Goal: Transaction & Acquisition: Purchase product/service

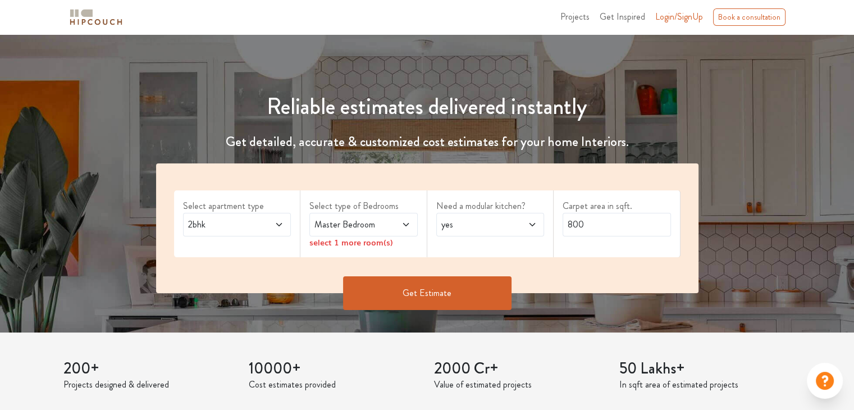
scroll to position [76, 0]
click at [360, 228] on span "Master Bedroom" at bounding box center [349, 223] width 74 height 13
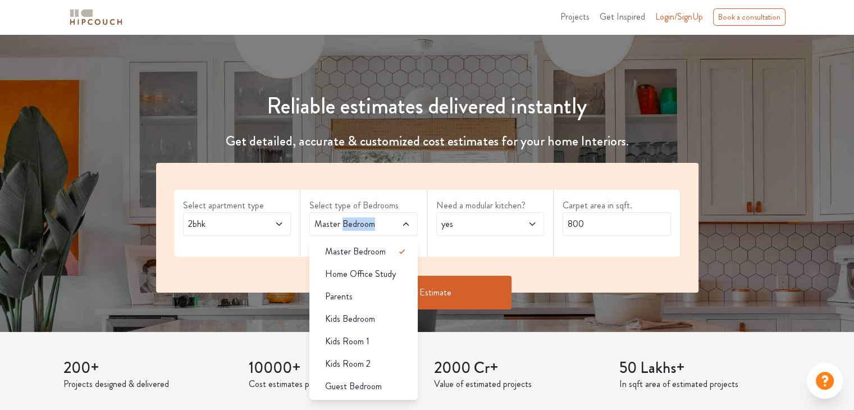
click at [360, 228] on span "Master Bedroom" at bounding box center [349, 223] width 74 height 13
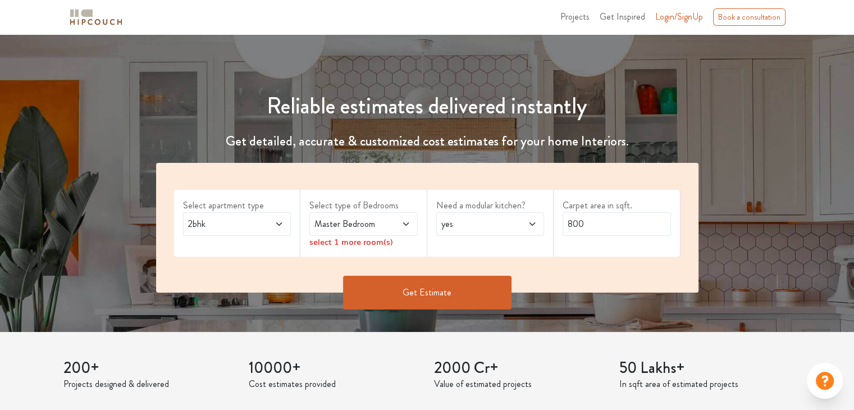
click at [445, 249] on div "Need a modular kitchen? yes" at bounding box center [490, 223] width 127 height 67
click at [369, 230] on div "Master Bedroom" at bounding box center [363, 224] width 108 height 24
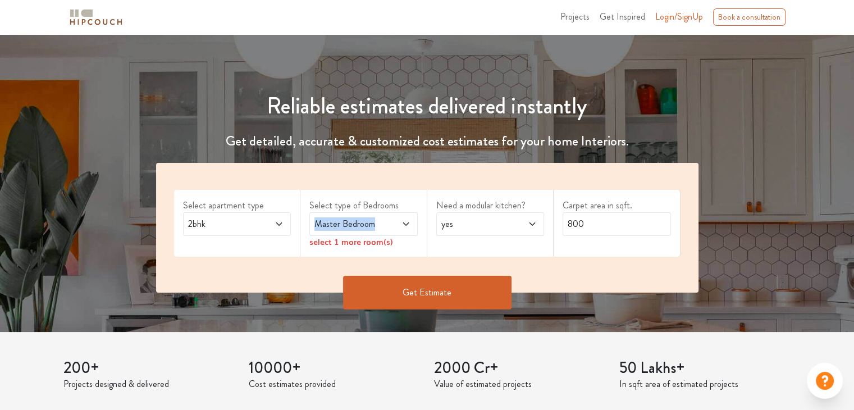
click at [368, 220] on span "Master Bedroom" at bounding box center [349, 223] width 74 height 13
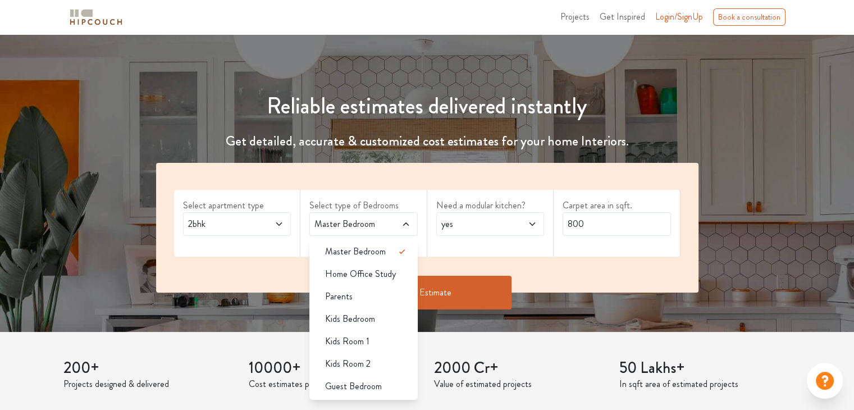
click at [368, 220] on span "Master Bedroom" at bounding box center [349, 223] width 74 height 13
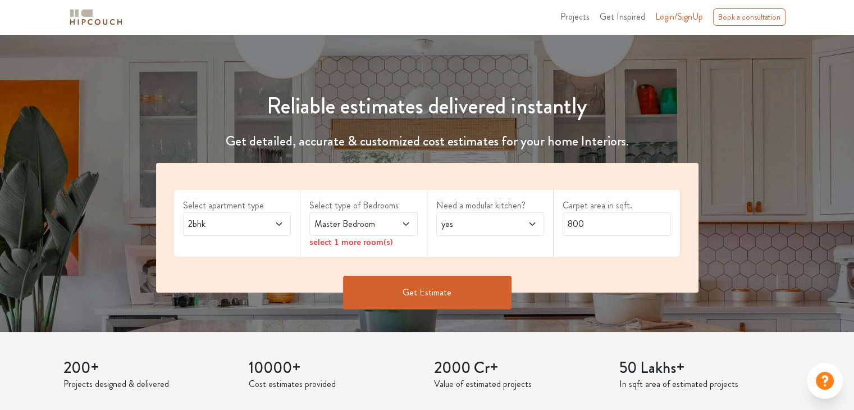
click at [477, 254] on div "Need a modular kitchen? yes" at bounding box center [490, 223] width 127 height 67
click at [370, 242] on div "select 1 more room(s)" at bounding box center [363, 242] width 108 height 12
click at [401, 219] on icon at bounding box center [405, 223] width 9 height 9
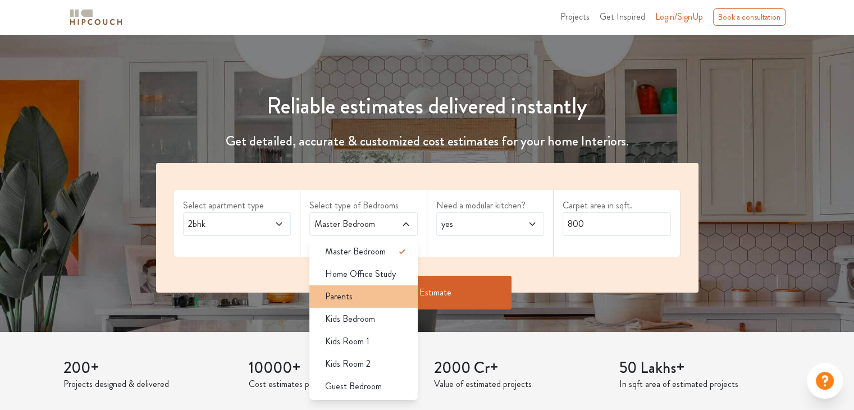
click at [379, 294] on div "Parents" at bounding box center [367, 296] width 102 height 13
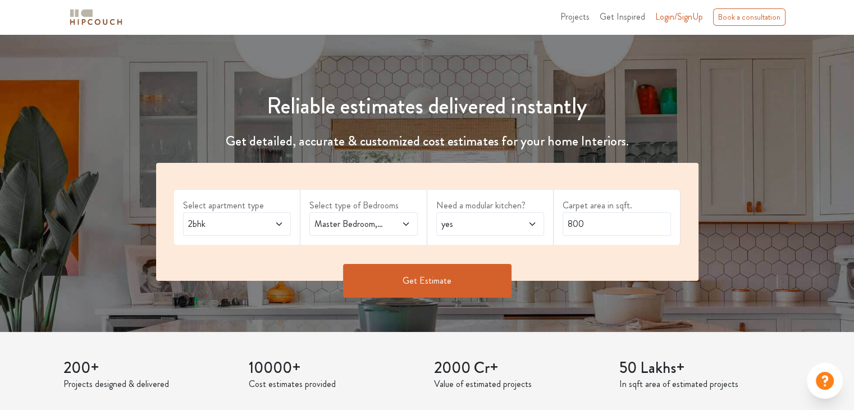
click at [379, 226] on span "Master Bedroom,Parents" at bounding box center [349, 223] width 74 height 13
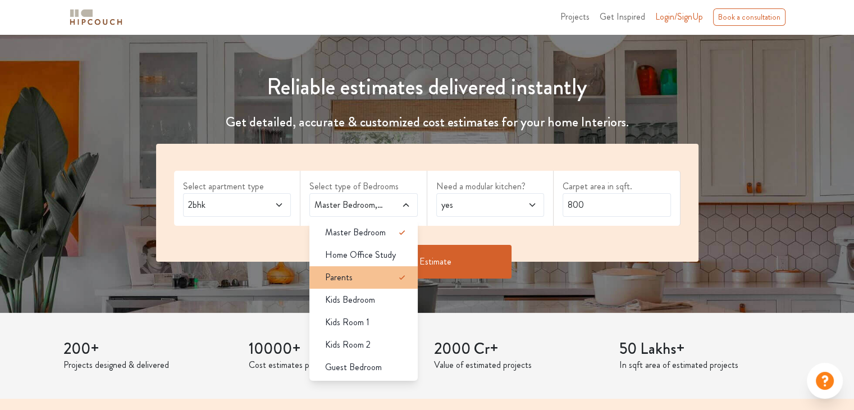
scroll to position [86, 0]
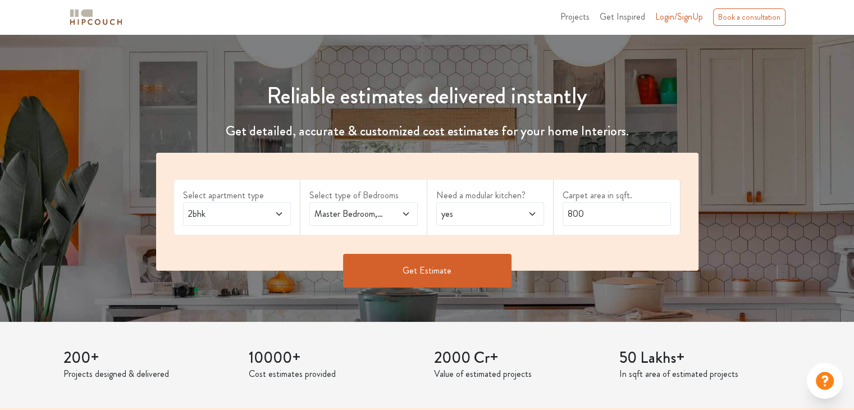
click at [457, 234] on div "Select apartment type 2bhk Select type of Bedrooms Master Bedroom,Parents Need …" at bounding box center [427, 212] width 542 height 118
click at [473, 256] on button "Get Estimate" at bounding box center [427, 271] width 168 height 34
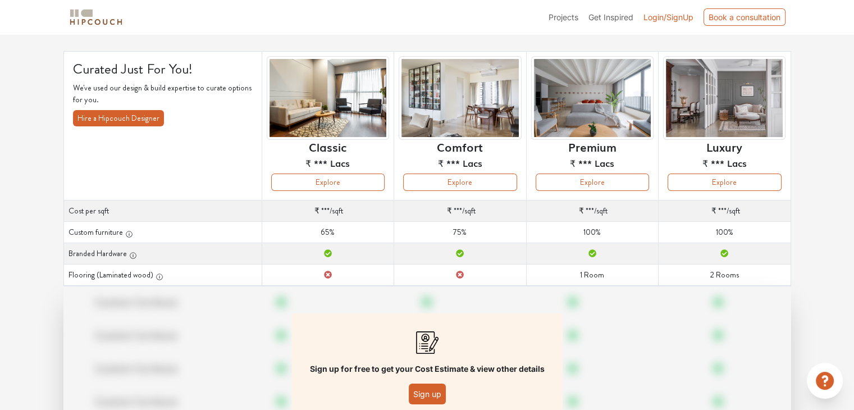
scroll to position [58, 0]
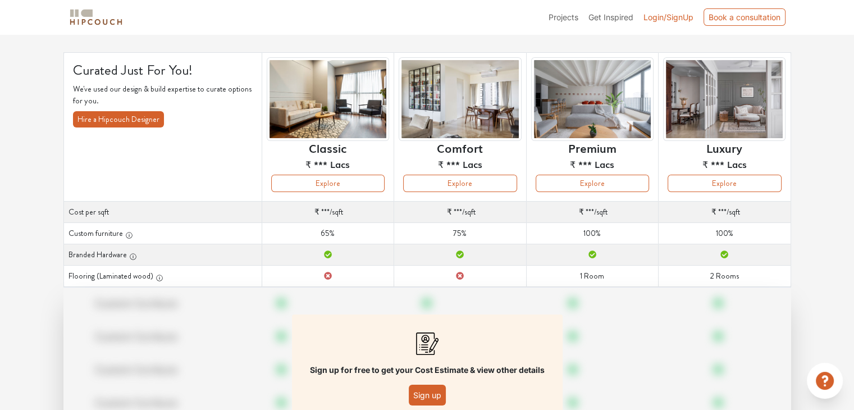
click at [438, 53] on th "Comfort ₹ *** Lacs Explore" at bounding box center [460, 127] width 132 height 149
click at [446, 46] on div "Options Summary Details Speak to a Hipcouch Designer Curated Just For You! We'v…" at bounding box center [427, 235] width 854 height 518
drag, startPoint x: 456, startPoint y: 74, endPoint x: 442, endPoint y: 41, distance: 35.7
click at [442, 41] on div "Options Summary Details Speak to a Hipcouch Designer Curated Just For You! We'v…" at bounding box center [427, 235] width 854 height 518
click at [453, 80] on img at bounding box center [459, 99] width 122 height 84
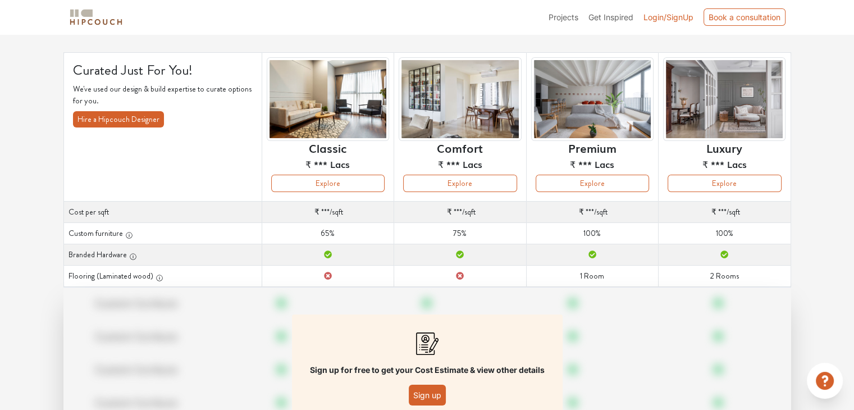
click at [445, 86] on img at bounding box center [459, 99] width 122 height 84
click at [445, 97] on img at bounding box center [459, 99] width 122 height 84
click at [421, 390] on button "Sign up" at bounding box center [427, 394] width 37 height 21
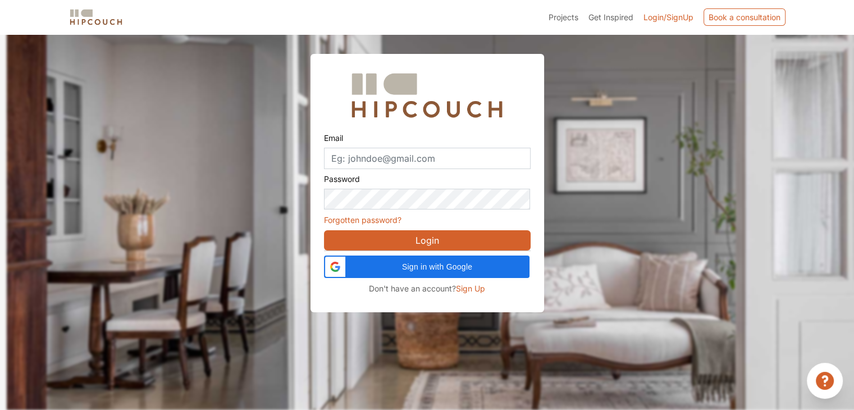
scroll to position [34, 0]
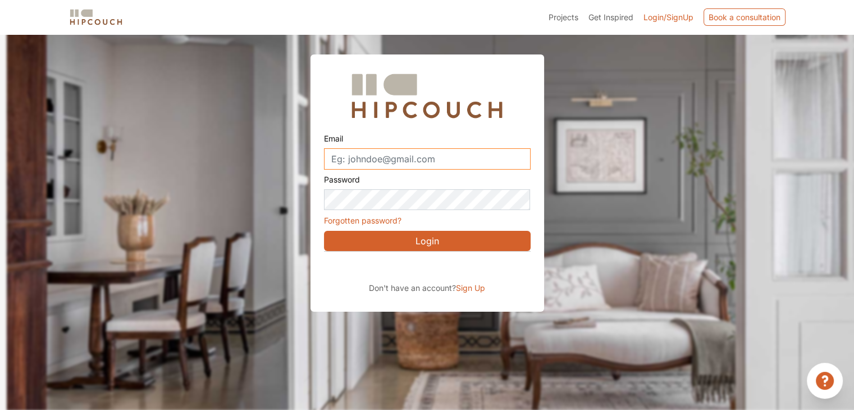
click at [398, 155] on input "Email" at bounding box center [427, 158] width 207 height 21
click at [320, 186] on div "Email Password Forgotten password? Login Don't have an account? Sign Up" at bounding box center [426, 183] width 233 height 258
click at [583, 68] on div at bounding box center [434, 206] width 854 height 410
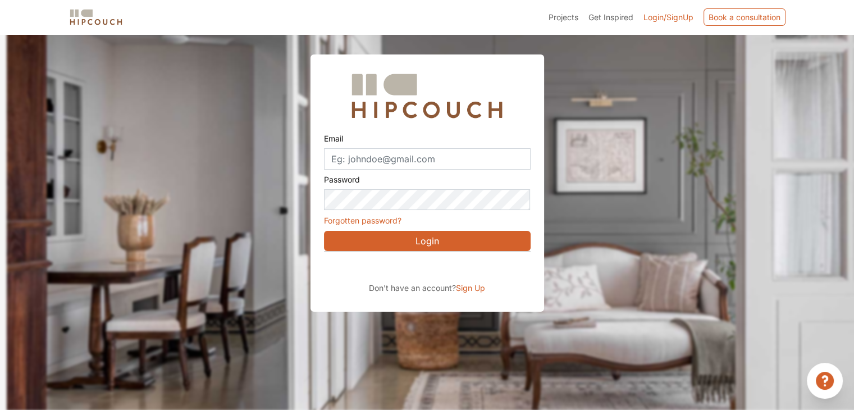
click at [583, 68] on div at bounding box center [434, 206] width 854 height 410
